Goal: Navigation & Orientation: Find specific page/section

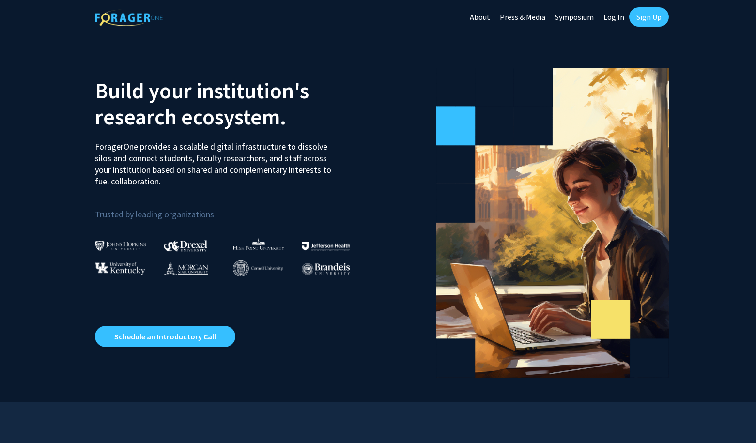
click at [527, 15] on link "Press & Media" at bounding box center [522, 17] width 55 height 34
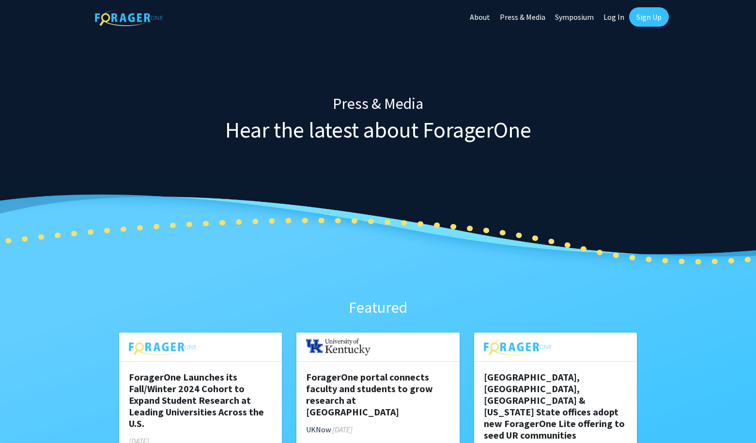
click at [475, 16] on link "About" at bounding box center [480, 17] width 30 height 34
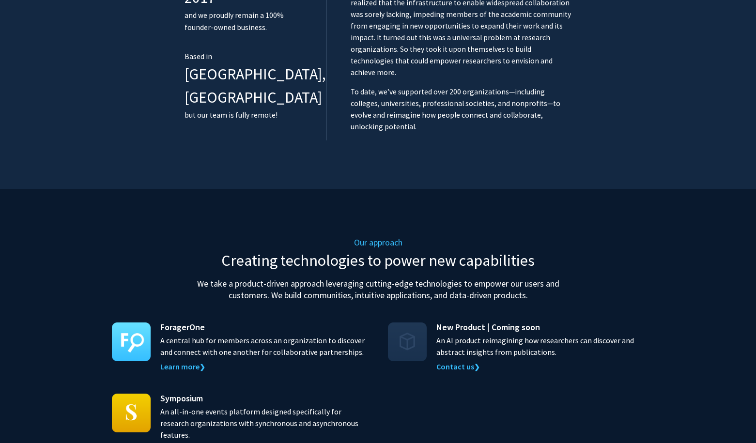
scroll to position [812, 0]
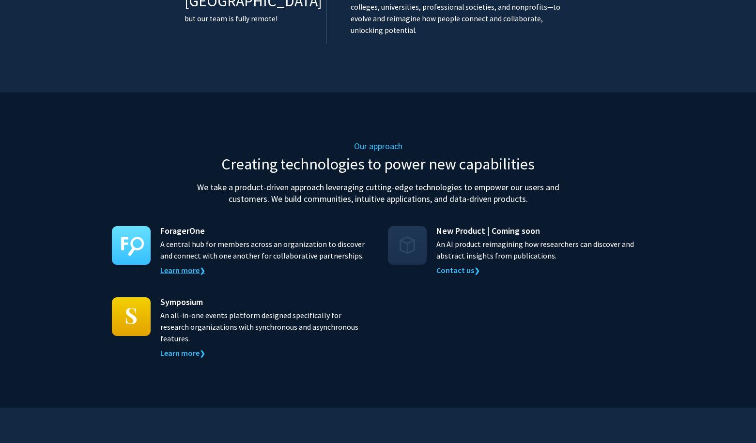
click at [187, 266] on link "Learn more ❯" at bounding box center [182, 271] width 45 height 10
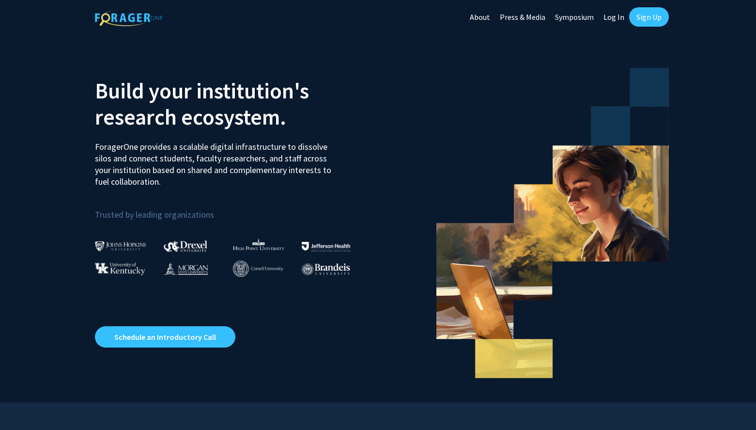
click at [622, 18] on link "Log In" at bounding box center [614, 17] width 31 height 34
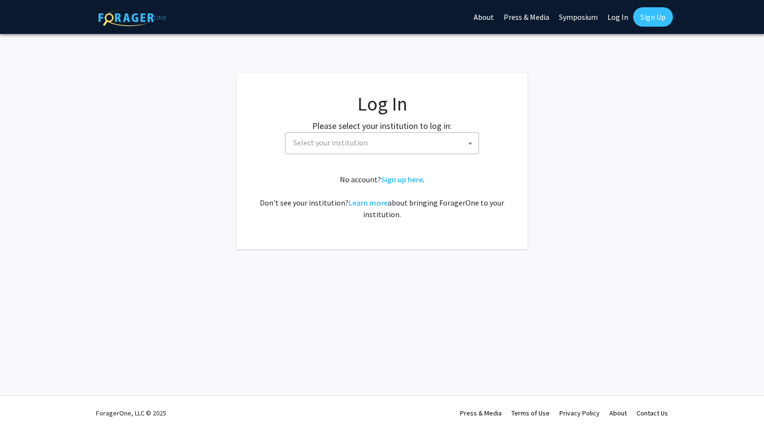
click at [345, 150] on span "Select your institution" at bounding box center [383, 143] width 189 height 20
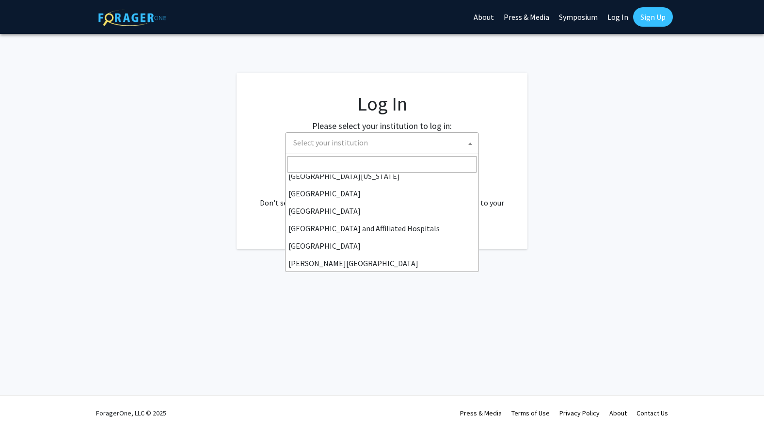
scroll to position [198, 0]
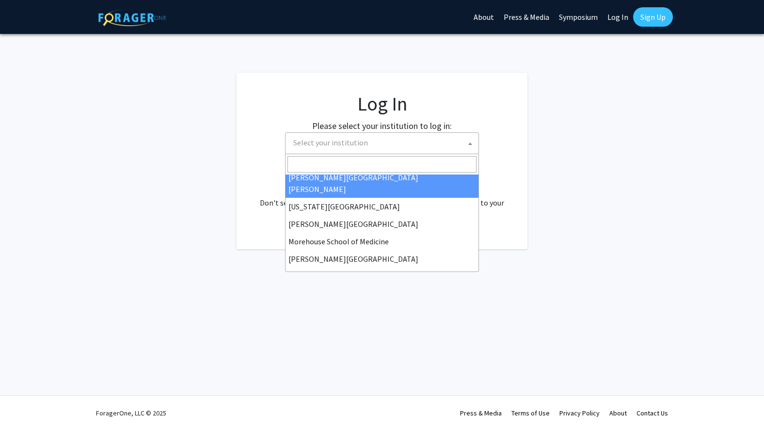
click at [337, 172] on input "Search" at bounding box center [381, 164] width 189 height 16
select select "1"
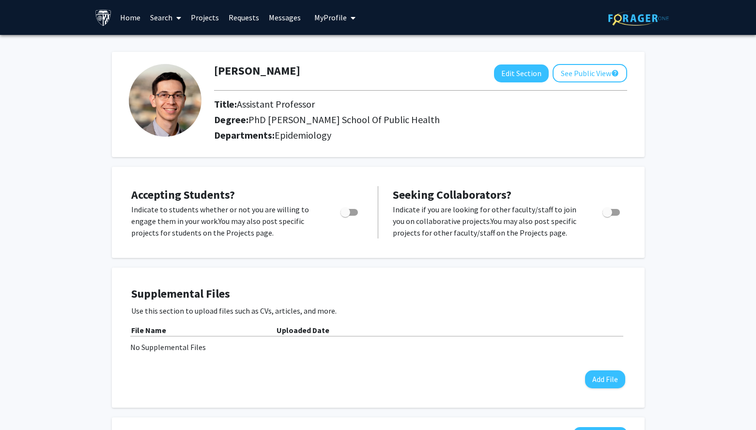
click at [166, 20] on link "Search" at bounding box center [165, 17] width 41 height 34
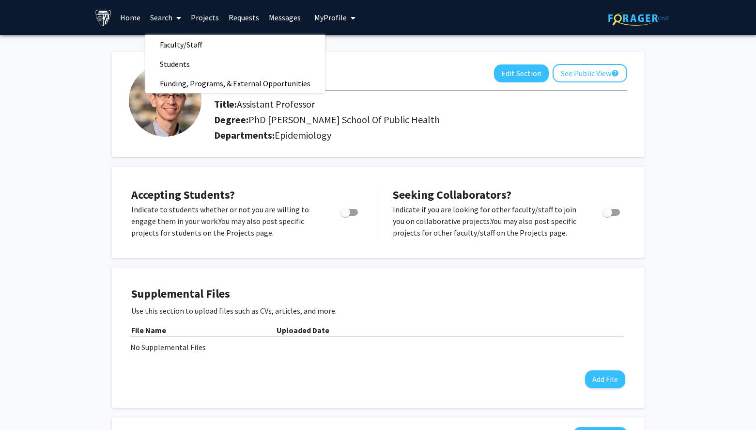
click at [173, 21] on span at bounding box center [176, 18] width 9 height 34
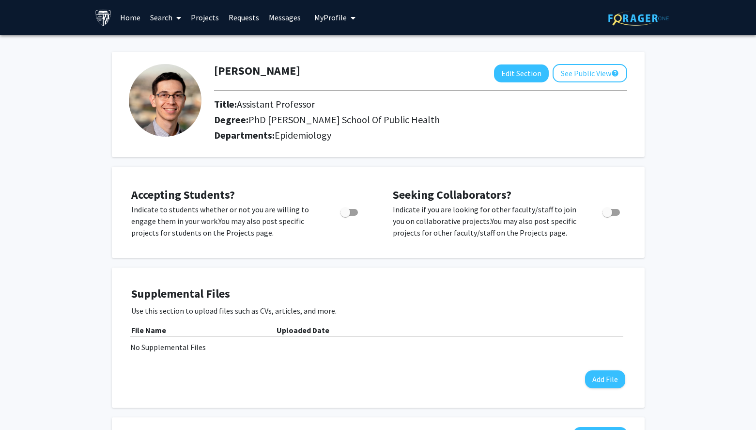
click at [275, 18] on link "Messages" at bounding box center [285, 17] width 42 height 34
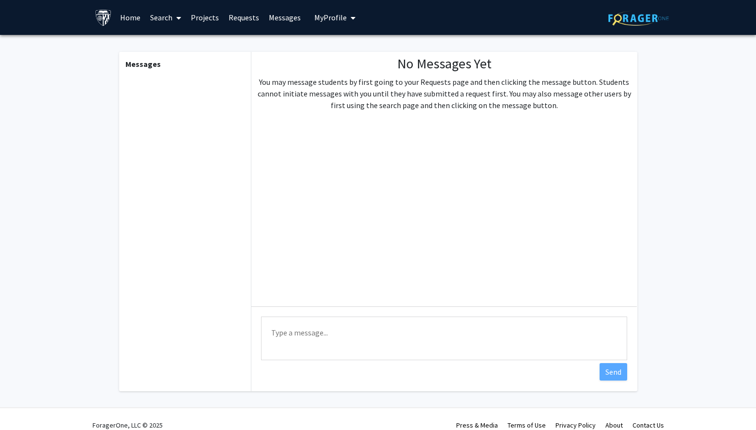
scroll to position [14, 0]
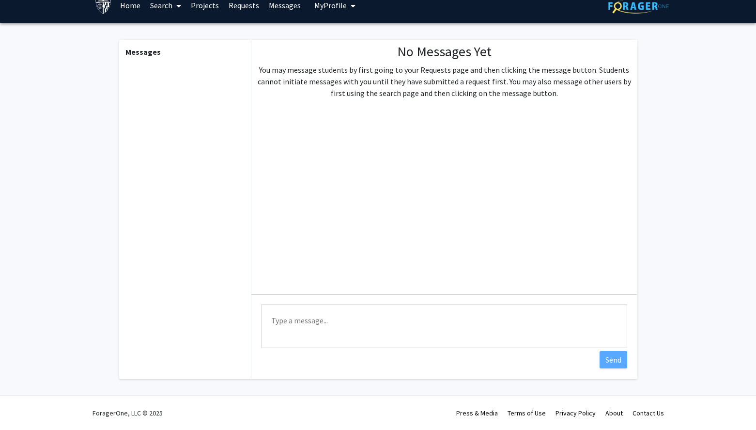
click at [246, 2] on link "Requests" at bounding box center [244, 5] width 40 height 34
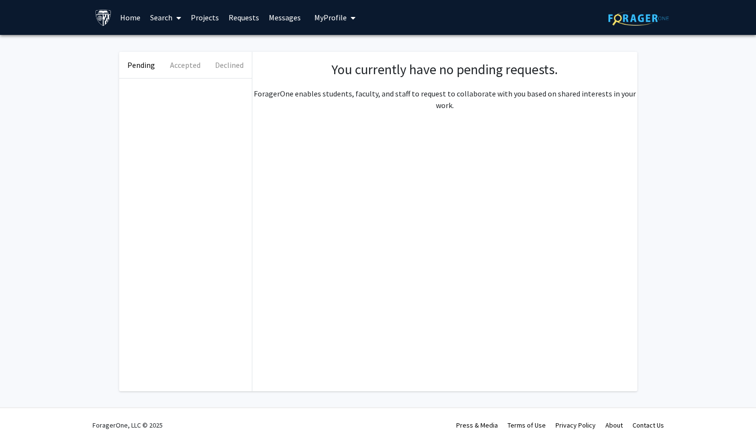
click at [209, 18] on link "Projects" at bounding box center [205, 17] width 38 height 34
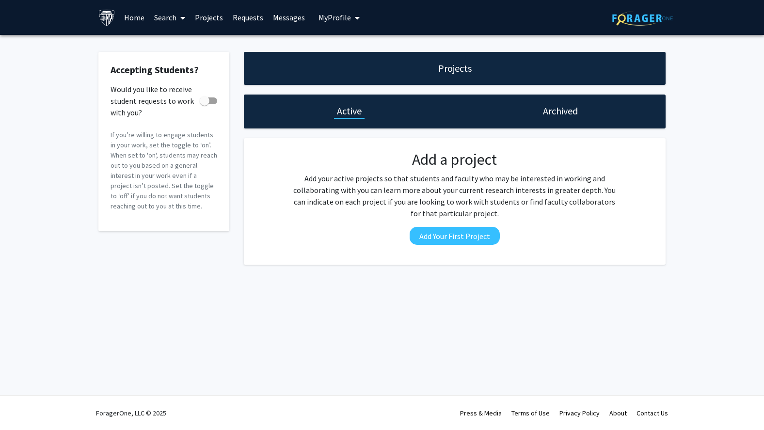
click at [179, 18] on span at bounding box center [180, 18] width 9 height 34
